Goal: Transaction & Acquisition: Purchase product/service

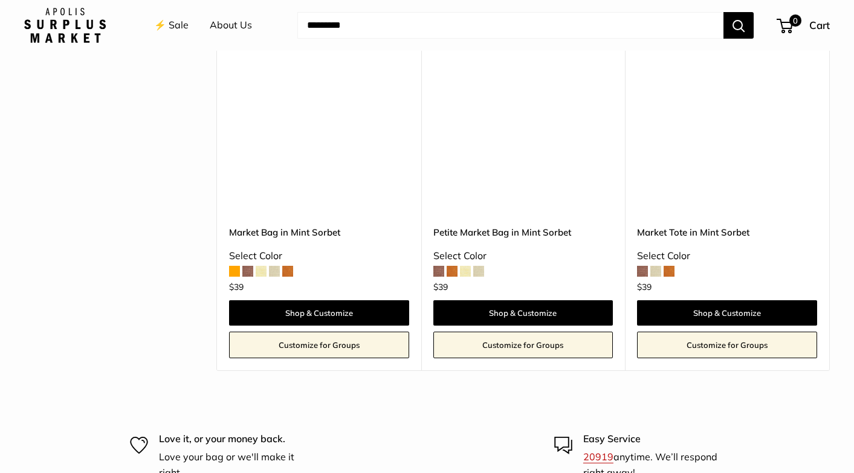
scroll to position [2798, 0]
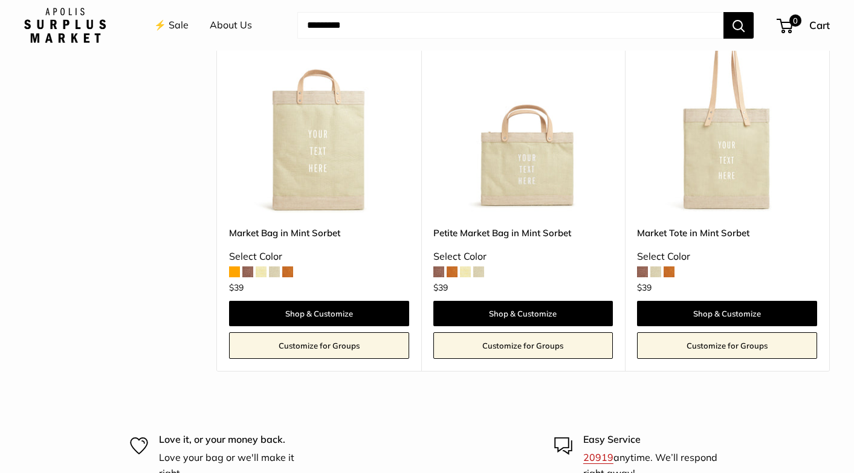
click at [440, 266] on span at bounding box center [438, 271] width 11 height 11
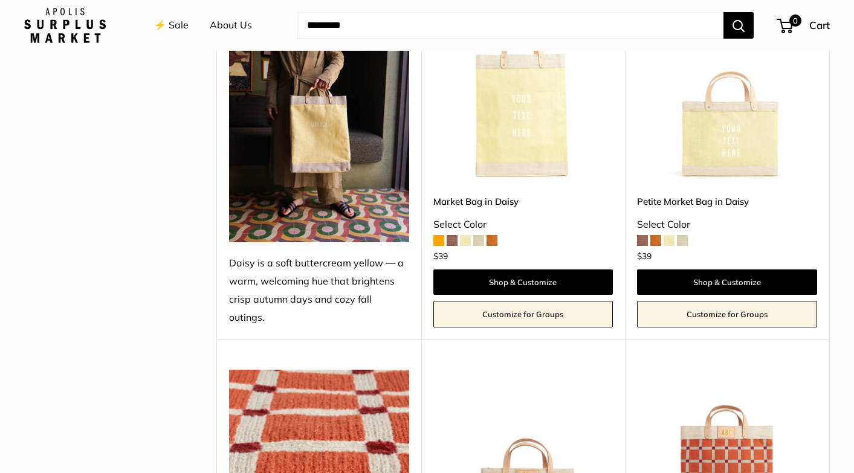
scroll to position [1349, 0]
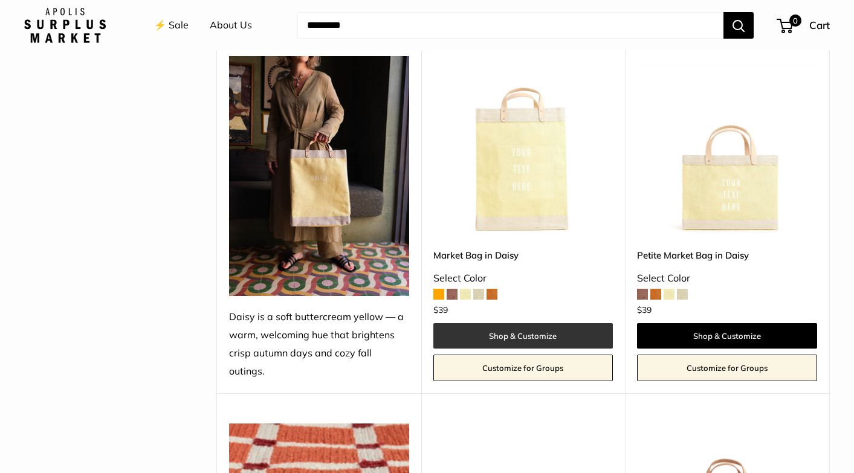
click at [488, 323] on link "Shop & Customize" at bounding box center [523, 335] width 180 height 25
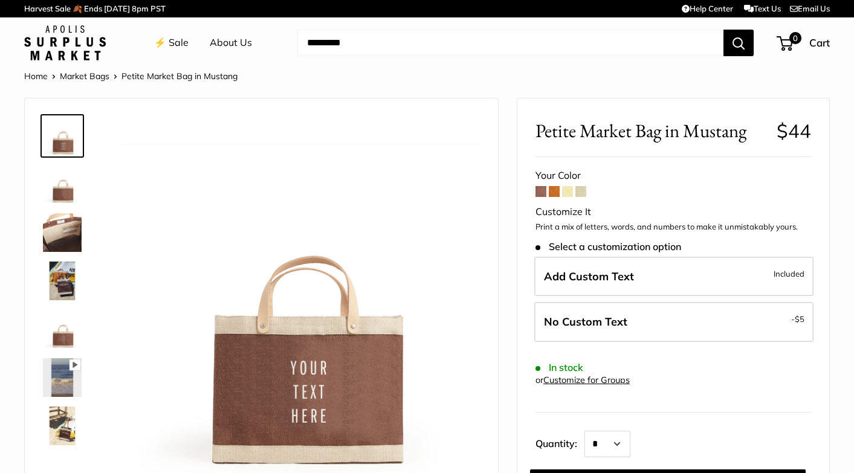
click at [555, 191] on span at bounding box center [554, 191] width 11 height 11
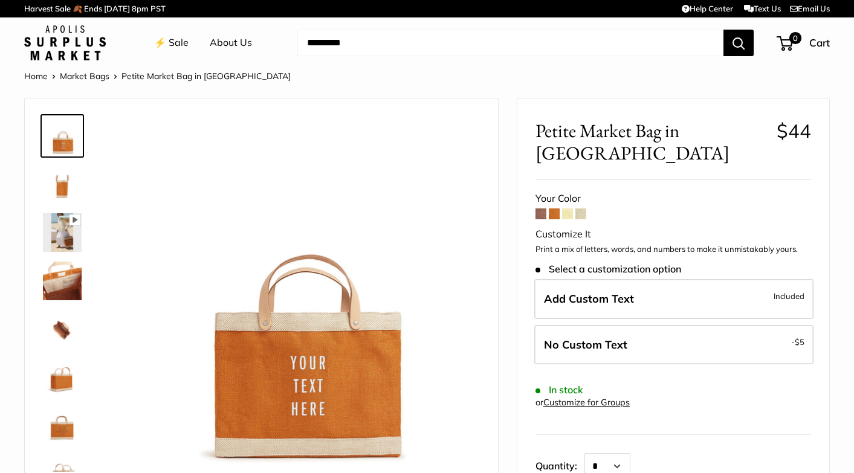
click at [570, 208] on span at bounding box center [567, 213] width 11 height 11
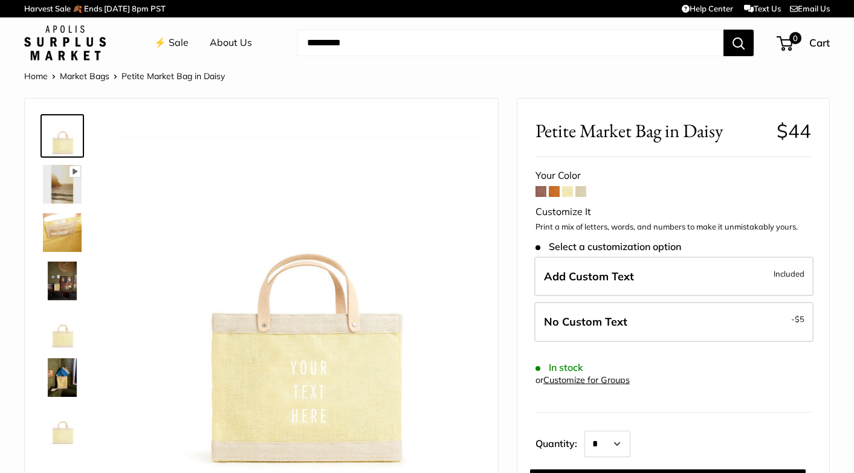
click at [582, 190] on span at bounding box center [580, 191] width 11 height 11
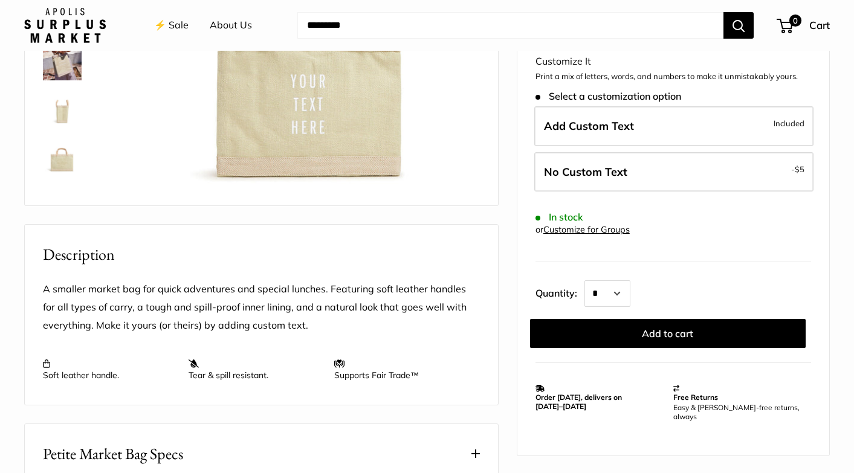
scroll to position [282, 0]
